Goal: Transaction & Acquisition: Purchase product/service

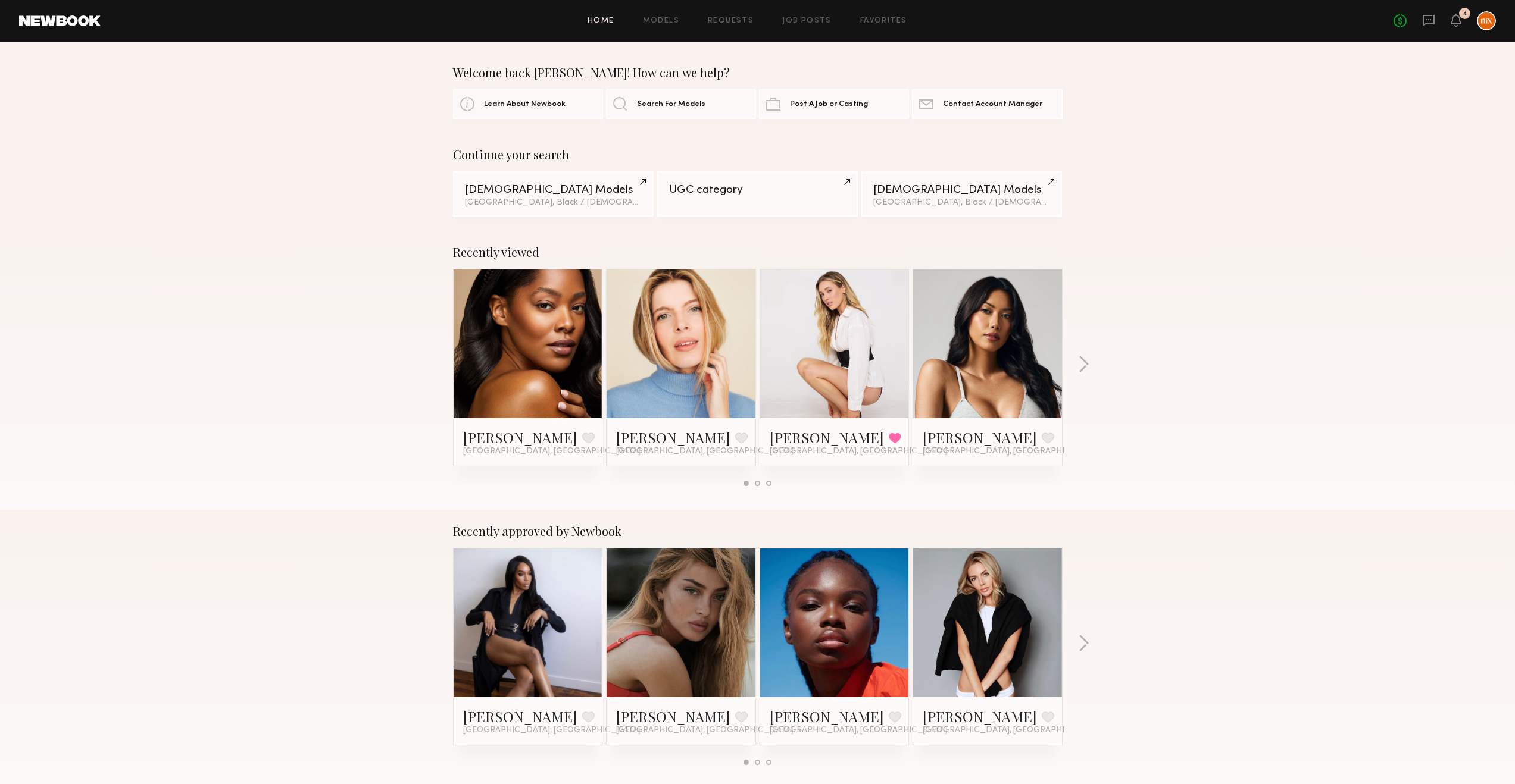
click at [1448, 18] on div "No fees up to $5,000 4" at bounding box center [1444, 21] width 102 height 19
click at [1451, 21] on icon at bounding box center [1455, 19] width 10 height 8
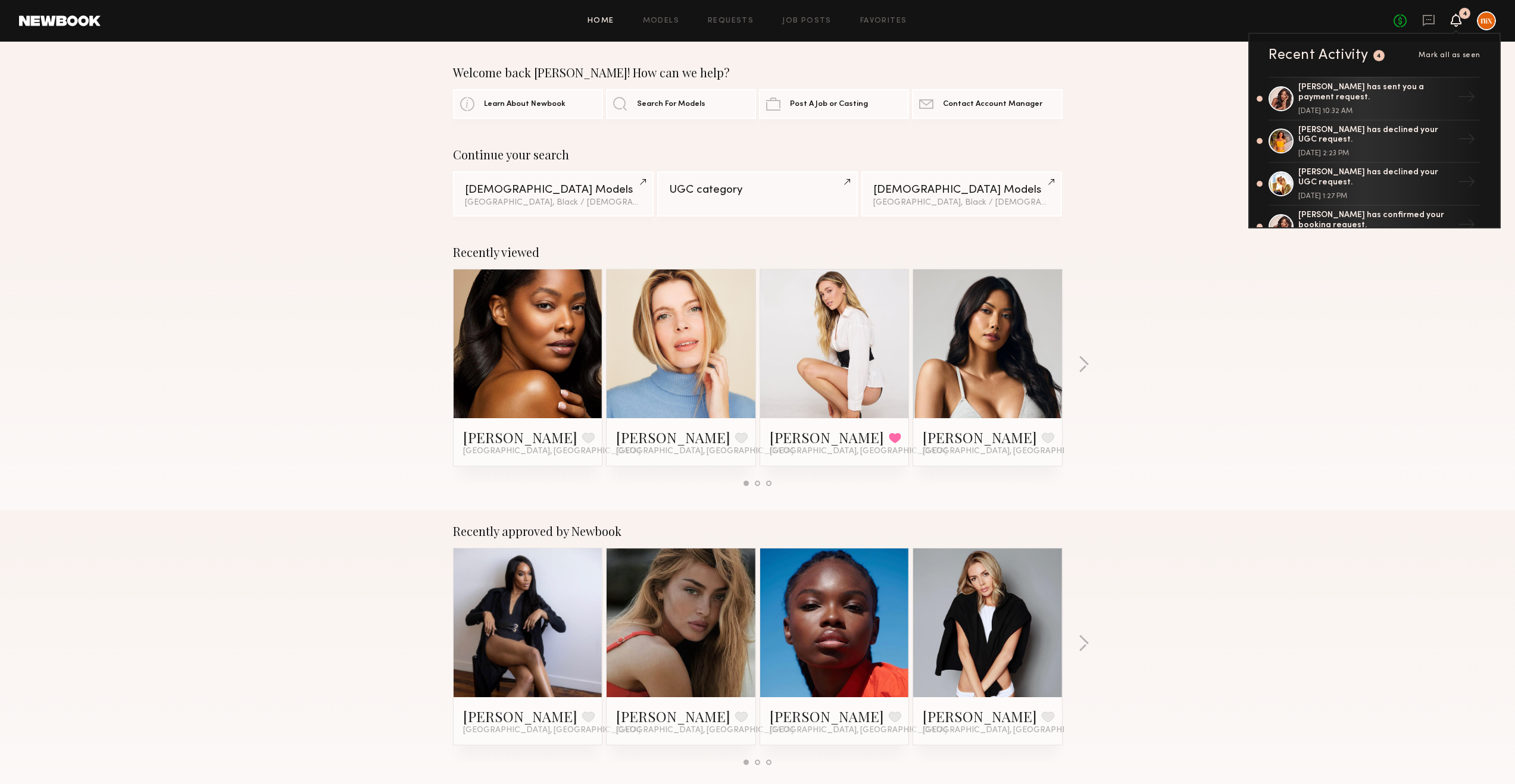
click at [1324, 102] on div "[PERSON_NAME] has sent you a payment request." at bounding box center [1376, 92] width 155 height 20
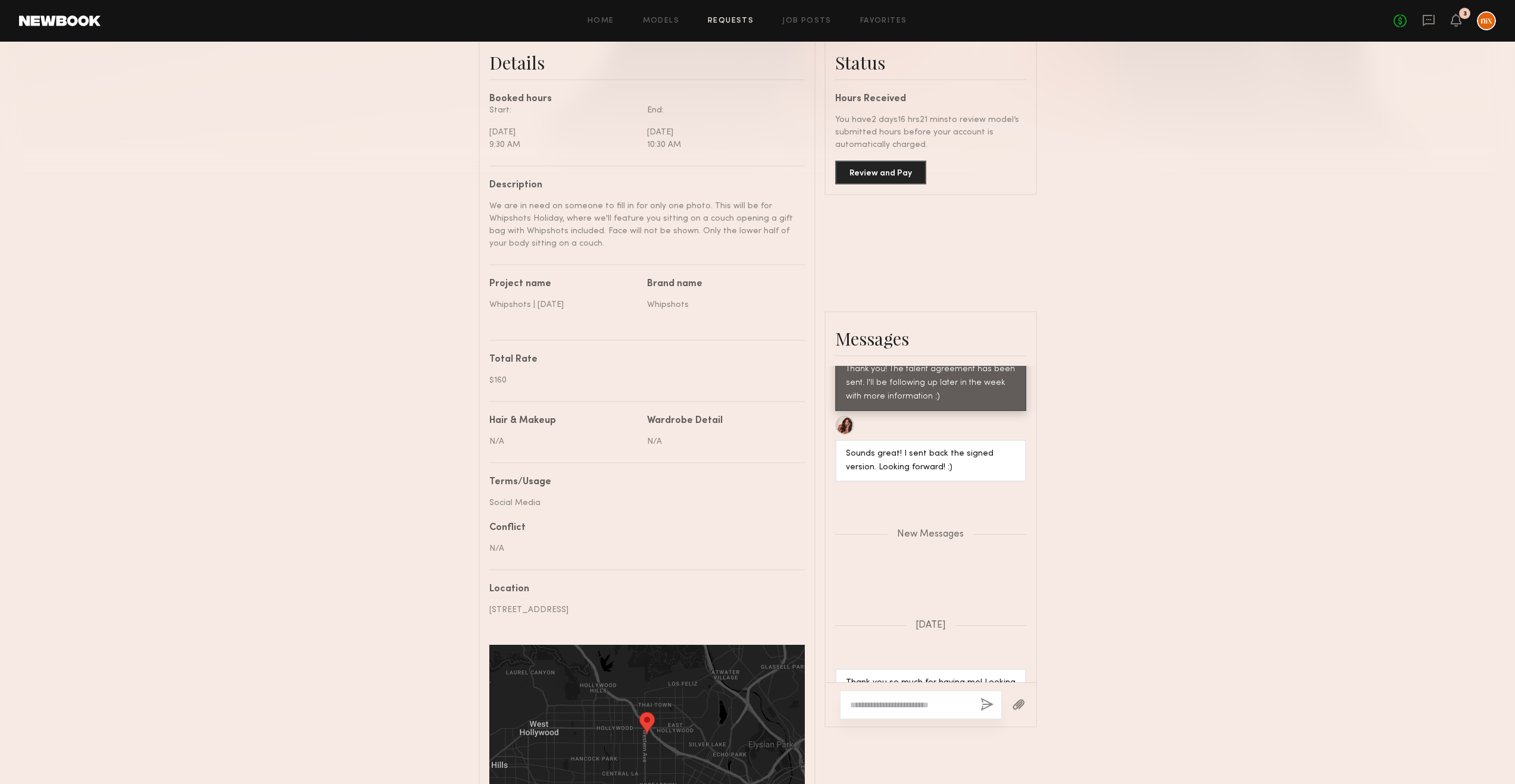
scroll to position [416, 0]
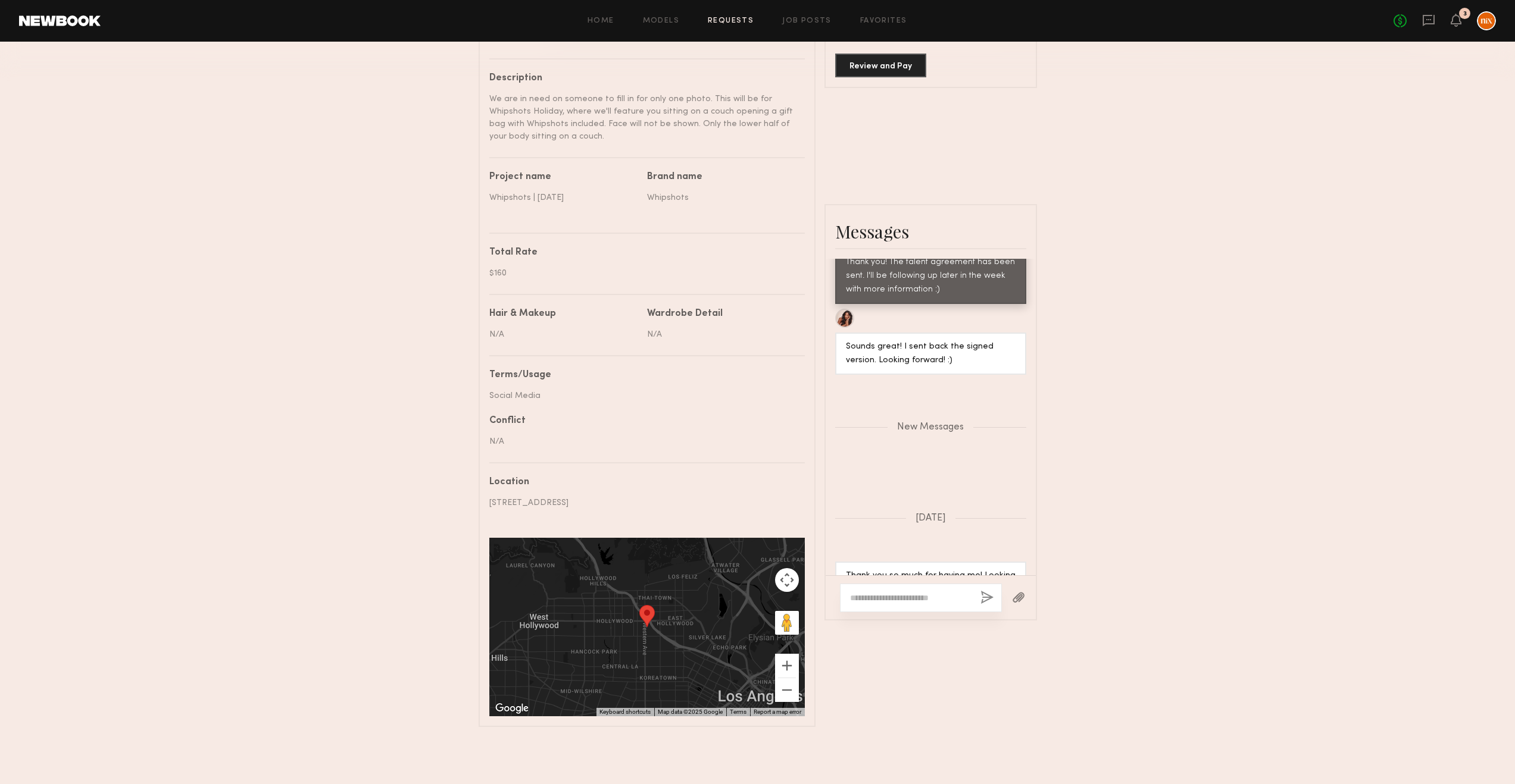
click at [936, 601] on textarea at bounding box center [910, 598] width 121 height 12
type textarea "*********"
click at [983, 596] on button "button" at bounding box center [987, 598] width 13 height 15
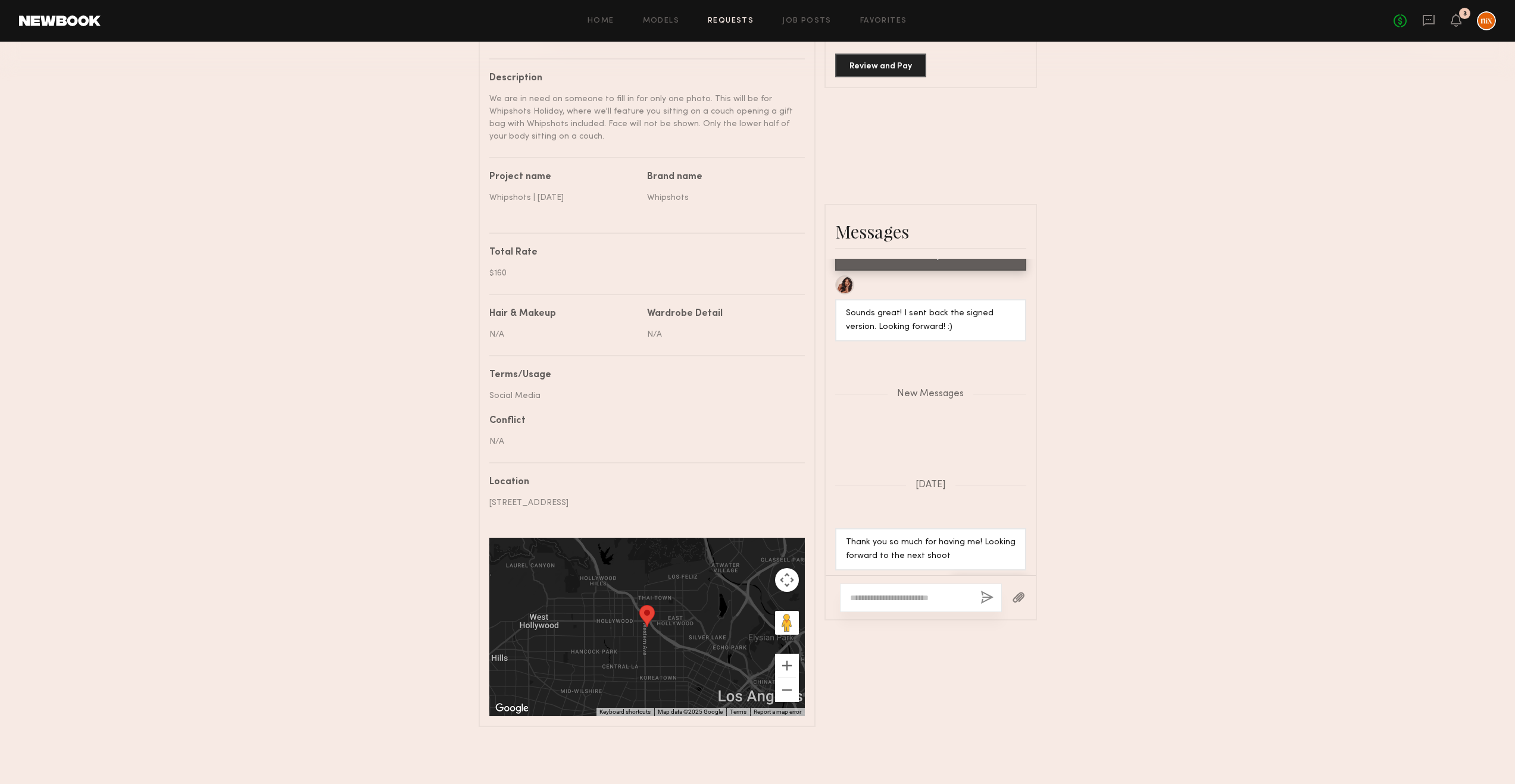
click at [1115, 452] on div "Send request Model response Review hours worked Pay model Booking Request [PERS…" at bounding box center [757, 181] width 1515 height 1092
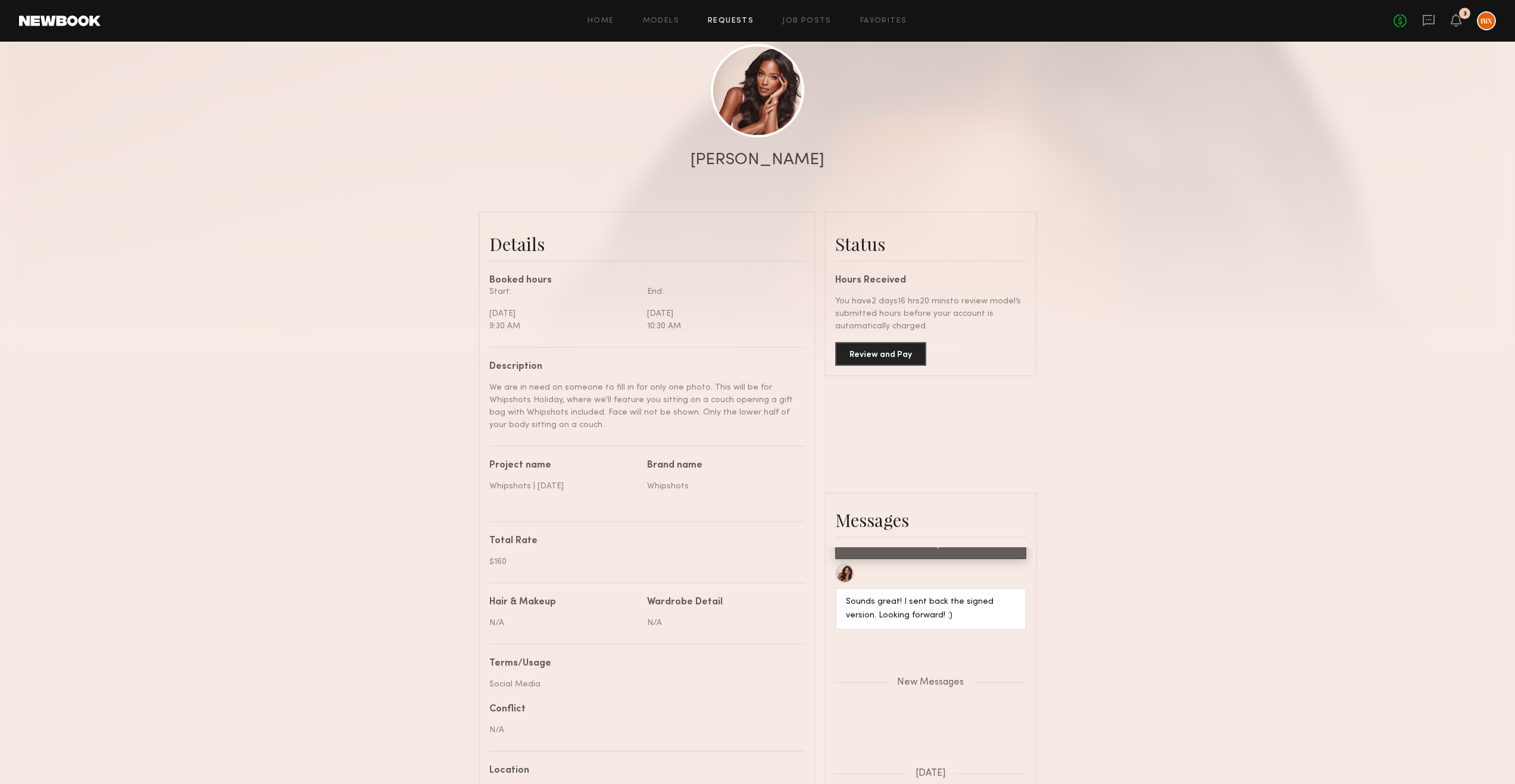
scroll to position [62, 0]
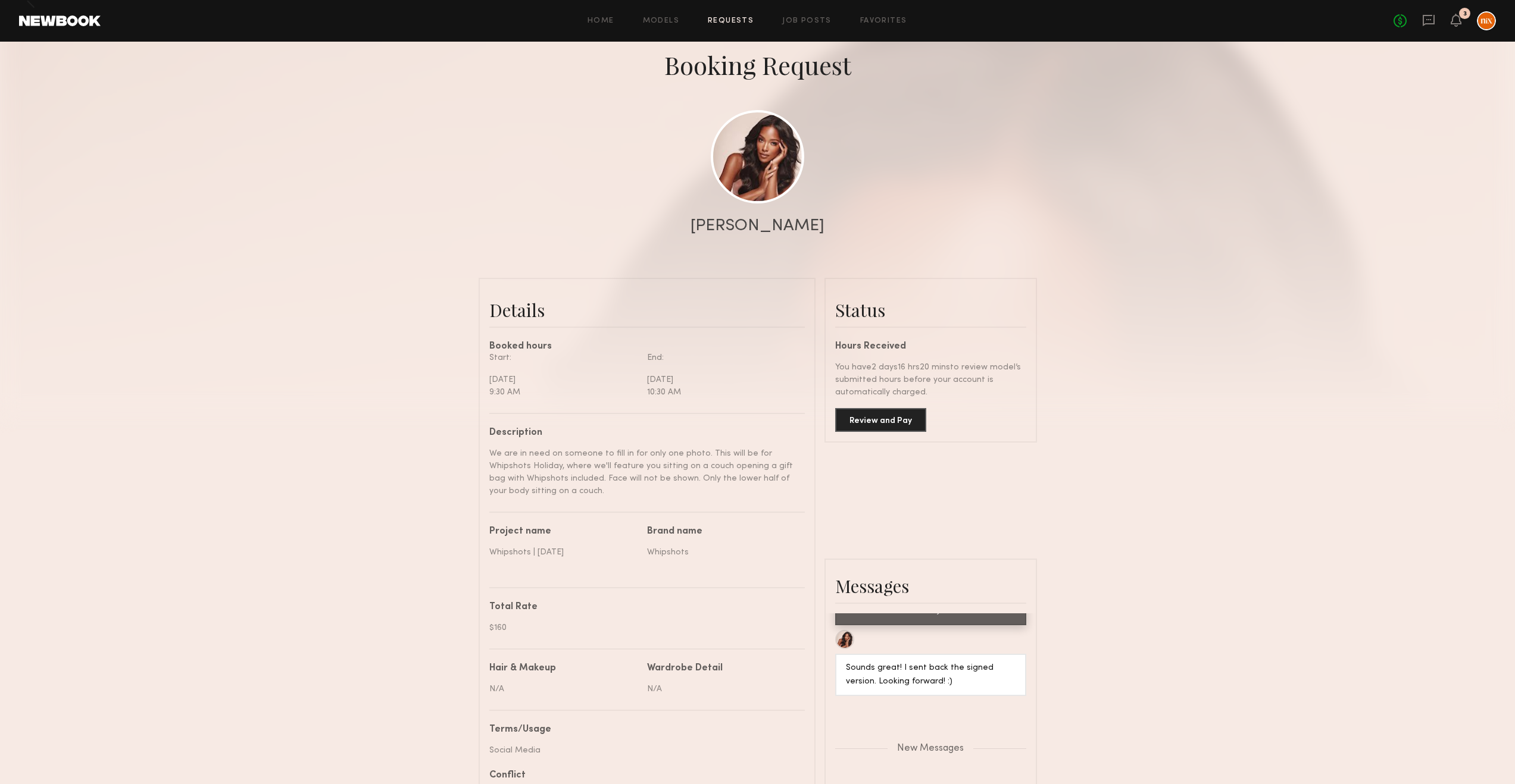
click at [882, 434] on common-border "Status Hours Received You have 2 days 16 hrs 20 mins to review model’s submitte…" at bounding box center [930, 360] width 212 height 165
click at [883, 429] on button "Review and Pay" at bounding box center [881, 419] width 91 height 24
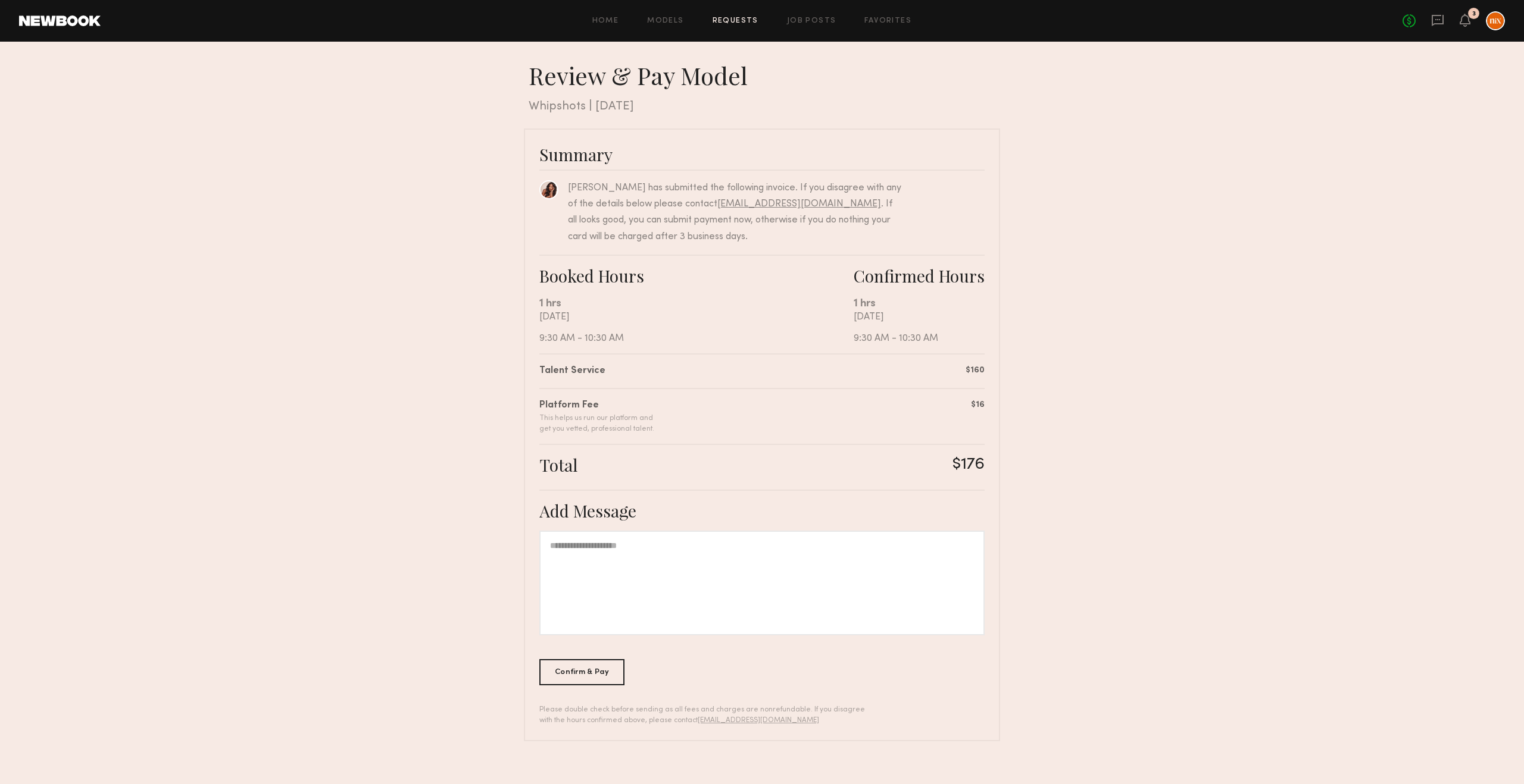
click at [585, 685] on div "Summary [PERSON_NAME] has submitted the following invoice. If you disagree with…" at bounding box center [762, 435] width 476 height 613
click at [591, 681] on div "Confirm & Pay" at bounding box center [581, 672] width 85 height 27
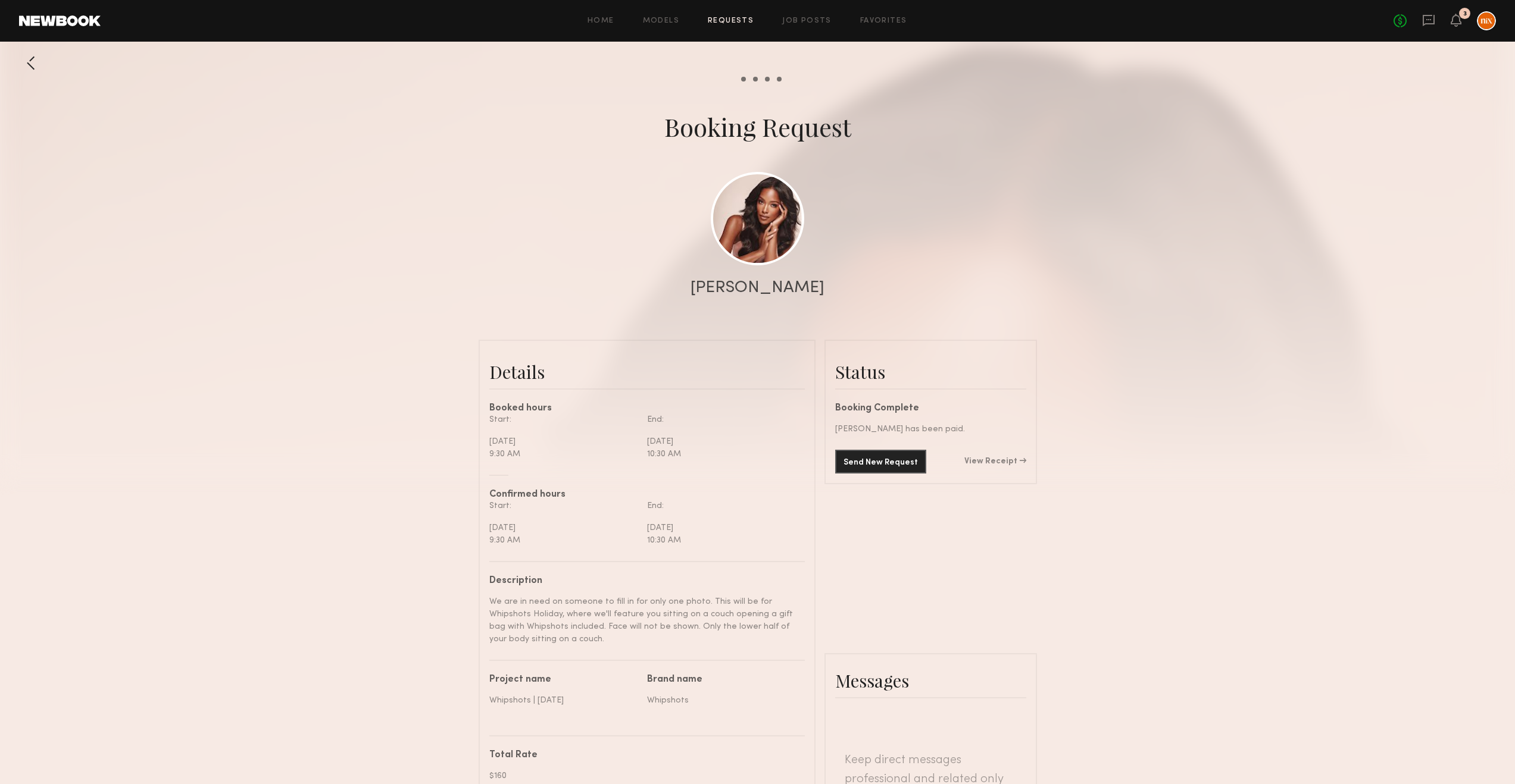
scroll to position [1351, 0]
click at [1166, 372] on div at bounding box center [757, 238] width 1515 height 476
